Goal: Information Seeking & Learning: Understand process/instructions

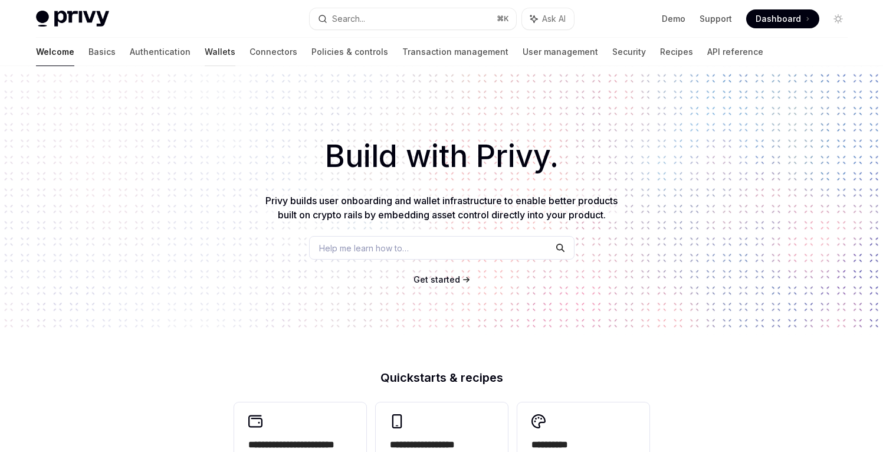
click at [205, 54] on link "Wallets" at bounding box center [220, 52] width 31 height 28
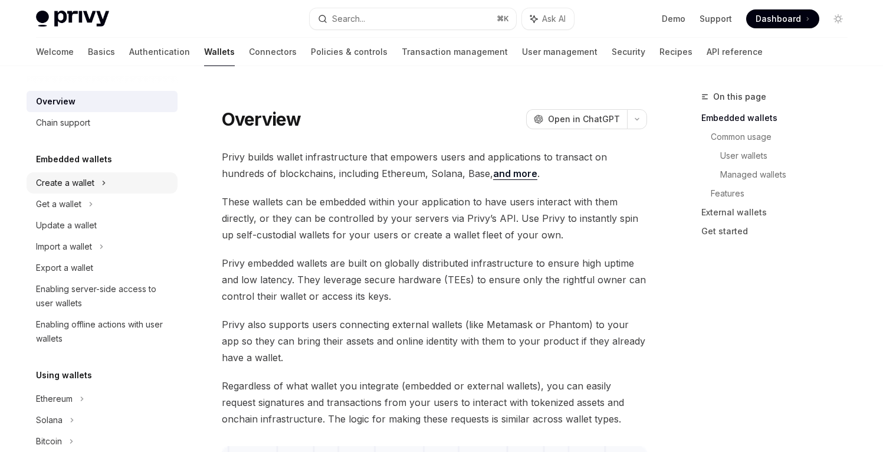
click at [90, 184] on div "Create a wallet" at bounding box center [65, 183] width 58 height 14
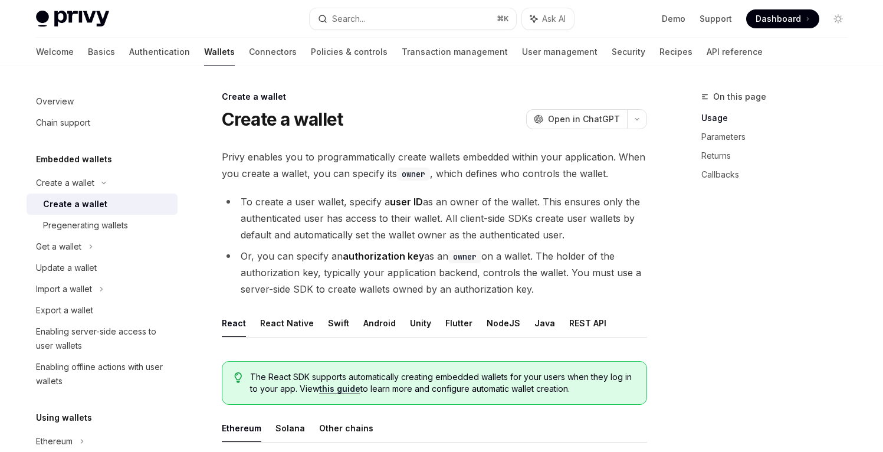
click at [380, 203] on li "To create a user wallet, specify a user ID as an owner of the wallet. This ensu…" at bounding box center [434, 218] width 425 height 50
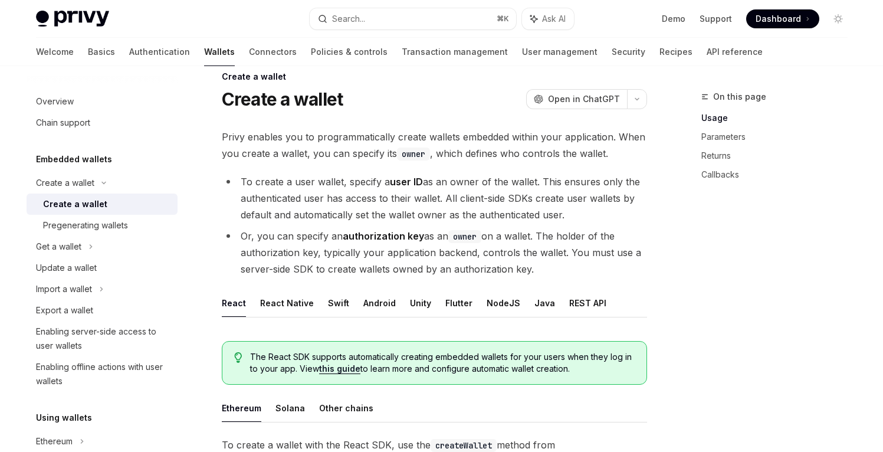
scroll to position [24, 0]
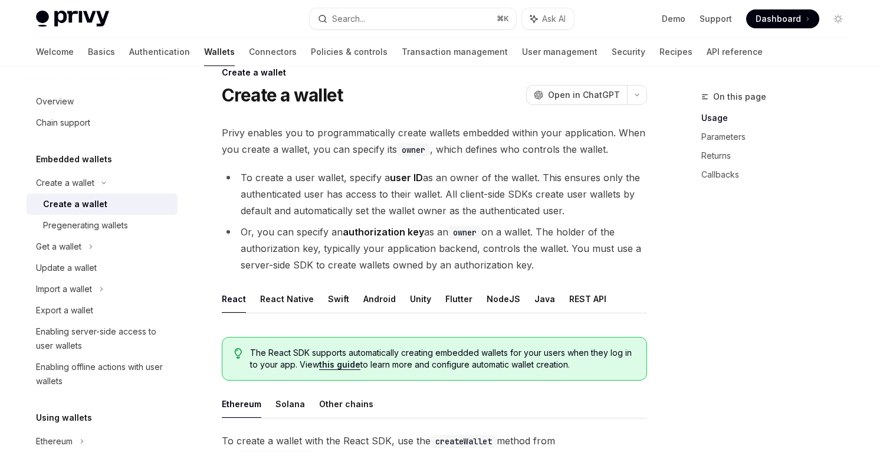
click at [414, 148] on code "owner" at bounding box center [413, 149] width 33 height 13
click at [412, 185] on li "To create a user wallet, specify a user ID as an owner of the wallet. This ensu…" at bounding box center [434, 194] width 425 height 50
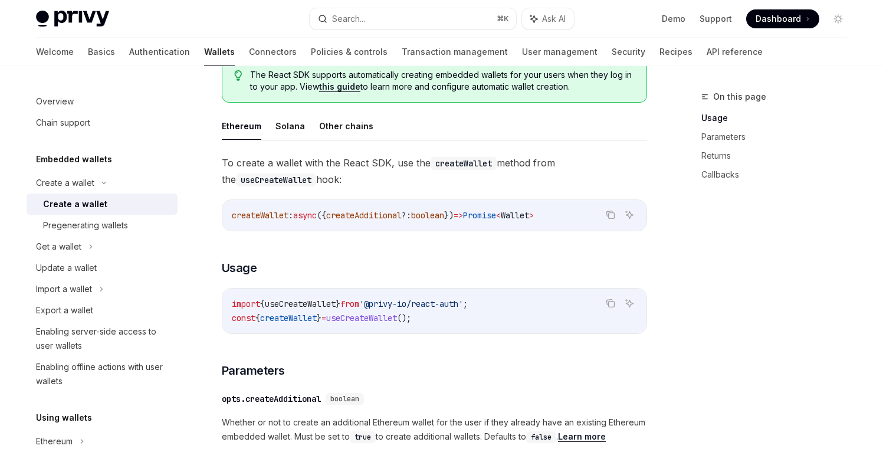
scroll to position [314, 0]
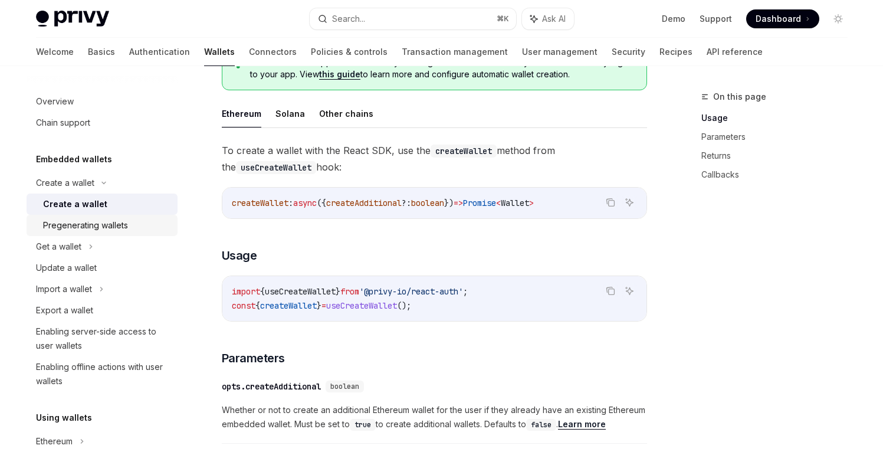
click at [97, 221] on div "Pregenerating wallets" at bounding box center [85, 225] width 85 height 14
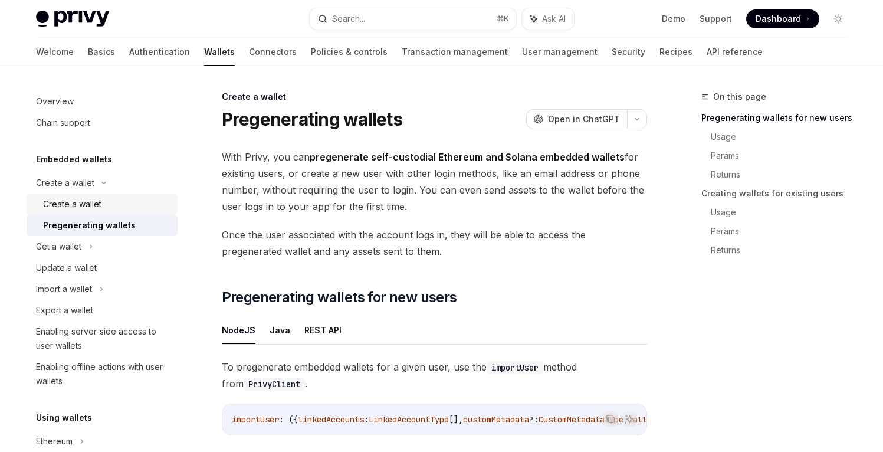
click at [97, 205] on div "Create a wallet" at bounding box center [72, 204] width 58 height 14
type textarea "*"
